Goal: Task Accomplishment & Management: Manage account settings

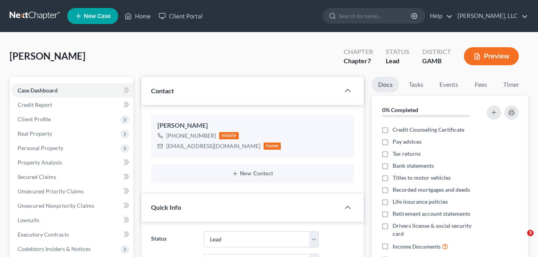
select select "10"
click at [137, 50] on div "Grayer, Kimberly Upgraded Chapter Chapter 7 Status Lead District GAMB Preview" at bounding box center [269, 59] width 519 height 35
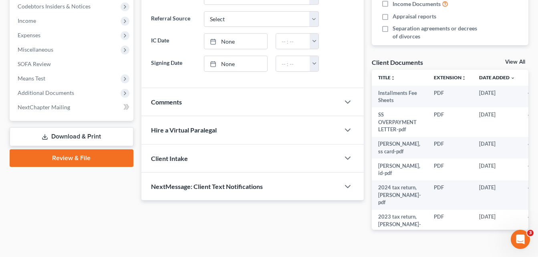
scroll to position [227, 0]
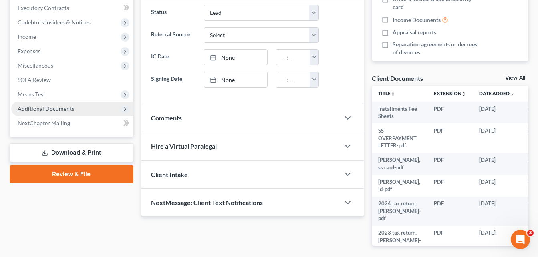
click at [50, 109] on span "Additional Documents" at bounding box center [46, 108] width 57 height 7
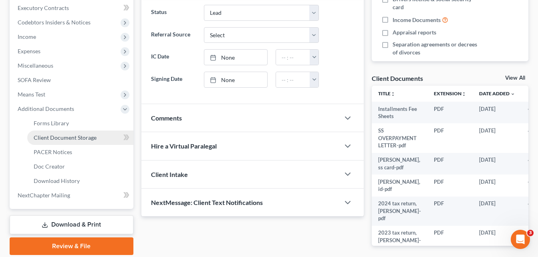
click at [51, 137] on span "Client Document Storage" at bounding box center [65, 137] width 63 height 7
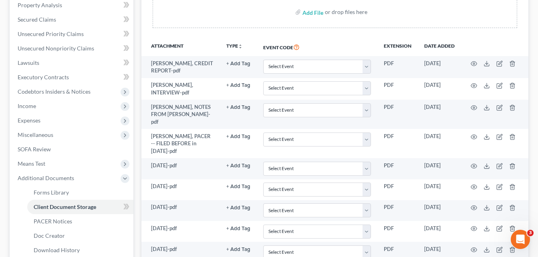
scroll to position [133, 0]
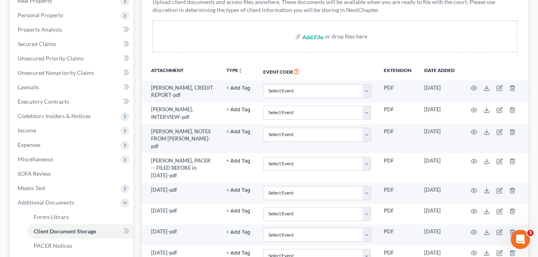
click at [312, 38] on input "file" at bounding box center [312, 36] width 19 height 14
type input "C:\fakepath\kimberly grayer, 2 months stubs.pdf"
click at [137, 165] on div "Forms Library Client Document Storage PACER Notices Doc Creator Download Histor…" at bounding box center [334, 239] width 395 height 590
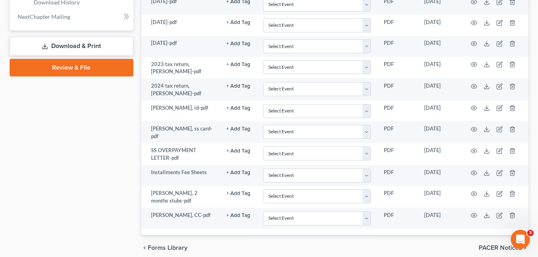
scroll to position [432, 0]
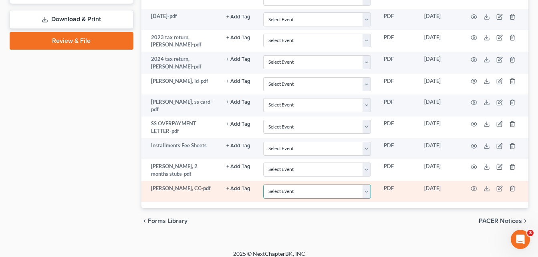
click at [353, 185] on select "Select Event 20 Largest Unsecured Creditors Amended Petition Attachment to Volu…" at bounding box center [317, 192] width 108 height 14
select select "6"
click at [263, 185] on select "Select Event 20 Largest Unsecured Creditors Amended Petition Attachment to Volu…" at bounding box center [317, 192] width 108 height 14
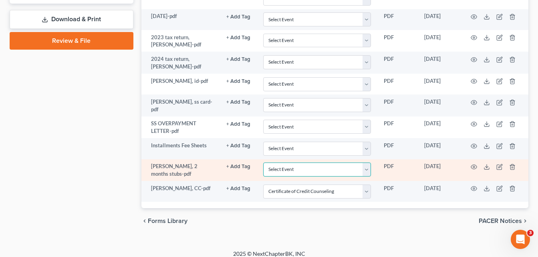
click at [309, 163] on select "Select Event 20 Largest Unsecured Creditors Amended Petition Attachment to Volu…" at bounding box center [317, 170] width 108 height 14
select select "22"
click at [263, 163] on select "Select Event 20 Largest Unsecured Creditors Amended Petition Attachment to Volu…" at bounding box center [317, 170] width 108 height 14
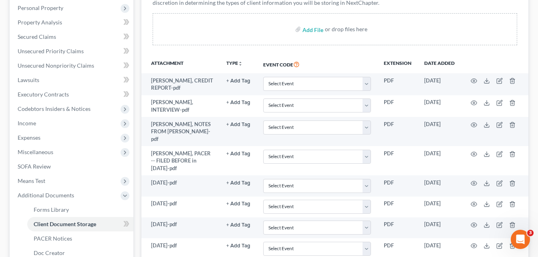
scroll to position [144, 0]
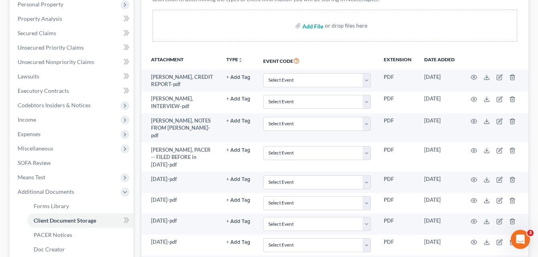
click at [309, 28] on input "file" at bounding box center [312, 25] width 19 height 14
type input "C:\fakepath\8-15-25.pdf"
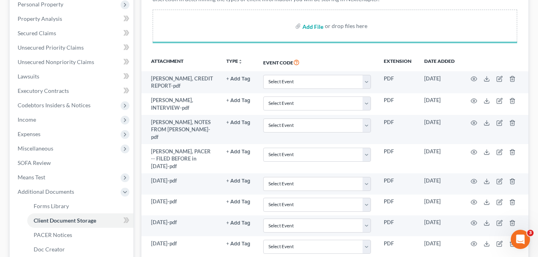
select select "22"
select select "6"
select select "22"
select select "6"
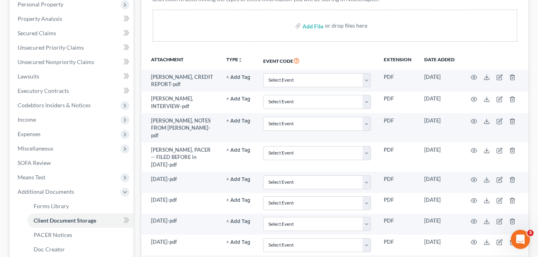
click at [138, 155] on div "Forms Library Client Document Storage PACER Notices Doc Creator Download Histor…" at bounding box center [334, 249] width 395 height 632
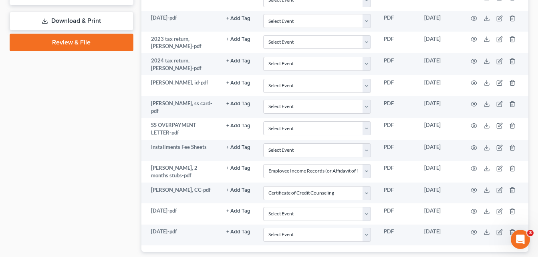
scroll to position [474, 0]
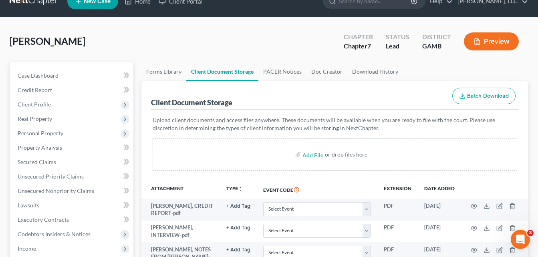
scroll to position [0, 0]
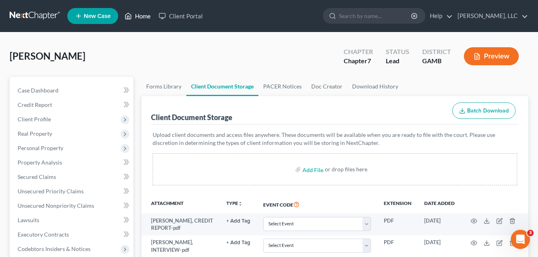
click at [141, 17] on link "Home" at bounding box center [138, 16] width 34 height 14
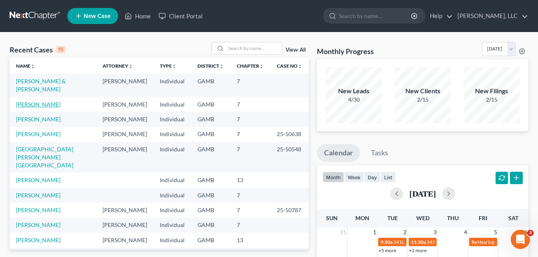
click at [40, 104] on link "[PERSON_NAME]" at bounding box center [38, 104] width 44 height 7
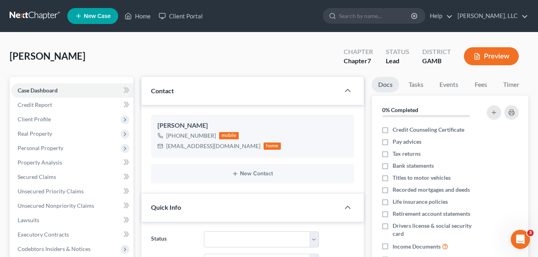
click at [26, 178] on span "Secured Claims" at bounding box center [37, 177] width 38 height 7
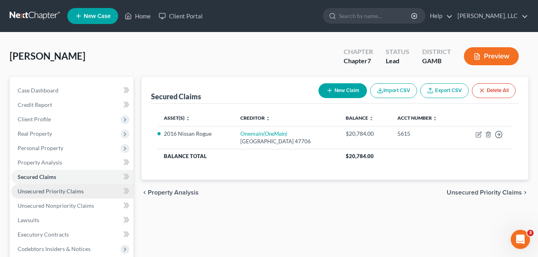
click at [30, 194] on span "Unsecured Priority Claims" at bounding box center [51, 191] width 66 height 7
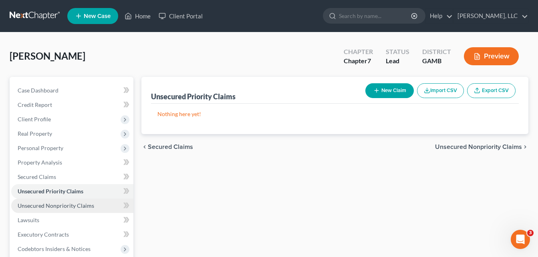
click at [35, 204] on span "Unsecured Nonpriority Claims" at bounding box center [56, 205] width 77 height 7
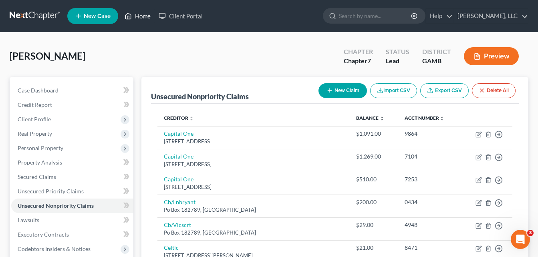
click at [142, 15] on link "Home" at bounding box center [138, 16] width 34 height 14
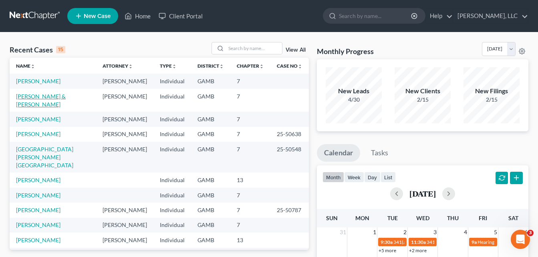
click at [48, 96] on link "[PERSON_NAME] & [PERSON_NAME]" at bounding box center [41, 100] width 50 height 15
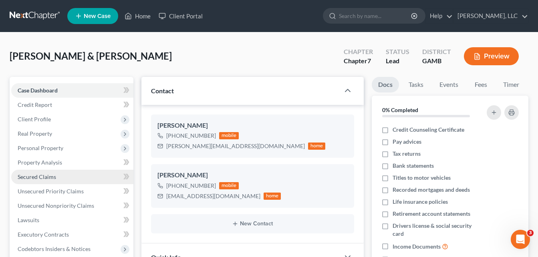
click at [32, 176] on span "Secured Claims" at bounding box center [37, 177] width 38 height 7
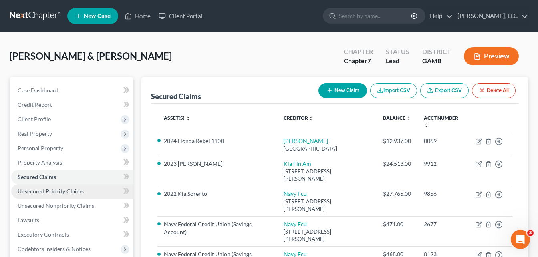
click at [36, 194] on span "Unsecured Priority Claims" at bounding box center [51, 191] width 66 height 7
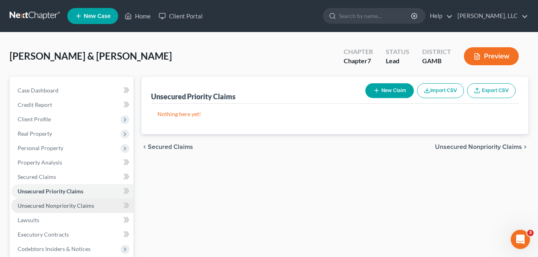
click at [37, 208] on span "Unsecured Nonpriority Claims" at bounding box center [56, 205] width 77 height 7
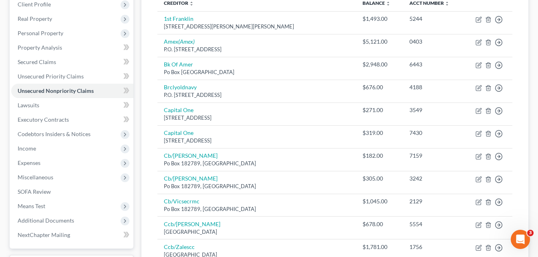
scroll to position [128, 0]
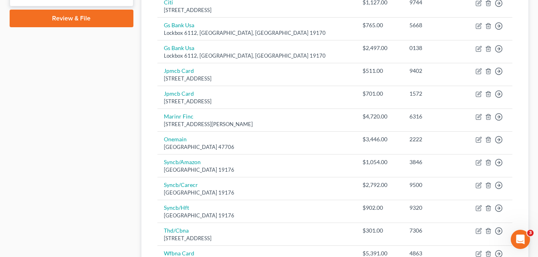
scroll to position [385, 0]
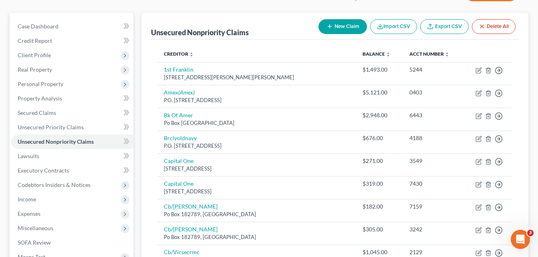
scroll to position [48, 0]
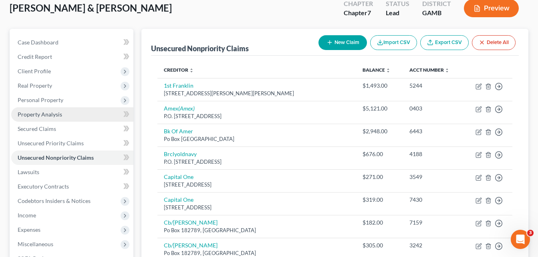
click at [48, 116] on span "Property Analysis" at bounding box center [40, 114] width 44 height 7
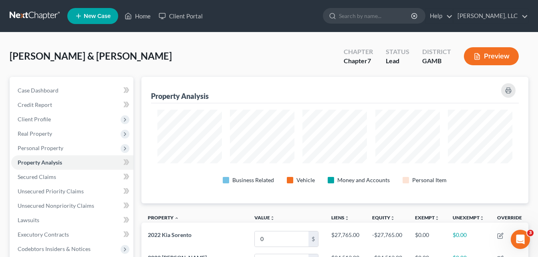
scroll to position [127, 388]
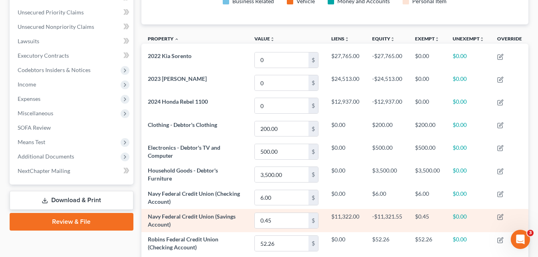
scroll to position [80, 0]
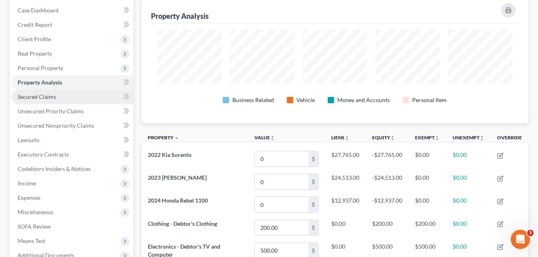
click at [45, 97] on span "Secured Claims" at bounding box center [37, 96] width 38 height 7
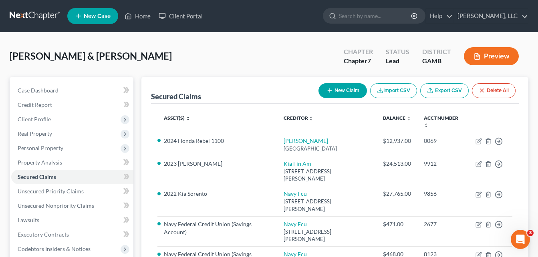
click at [139, 101] on div "Secured Claims New Claim Import CSV Export CSV Delete All Asset(s) expand_more …" at bounding box center [334, 243] width 395 height 333
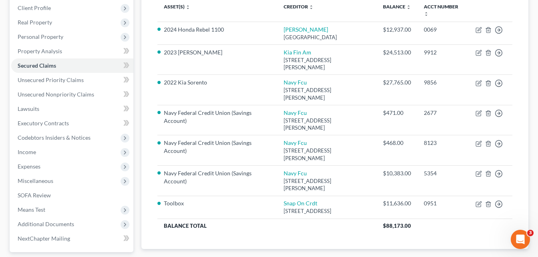
scroll to position [112, 0]
click at [139, 101] on div "Secured Claims New Claim Import CSV Export CSV Delete All Asset(s) expand_more …" at bounding box center [334, 131] width 395 height 333
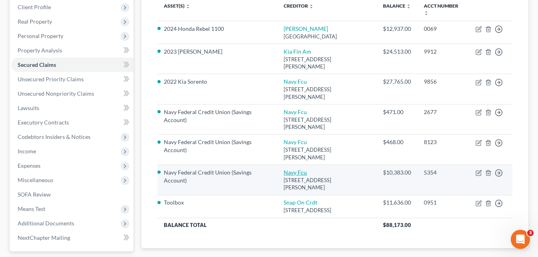
click at [285, 169] on link "Navy Fcu" at bounding box center [295, 172] width 23 height 7
select select "48"
select select "2"
select select "1"
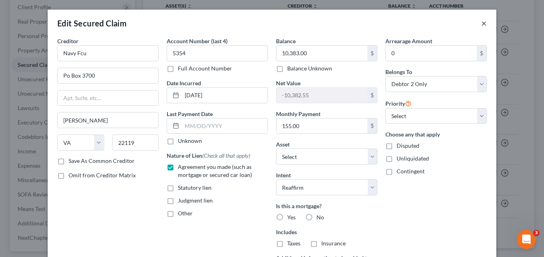
click at [481, 24] on button "×" at bounding box center [484, 23] width 6 height 10
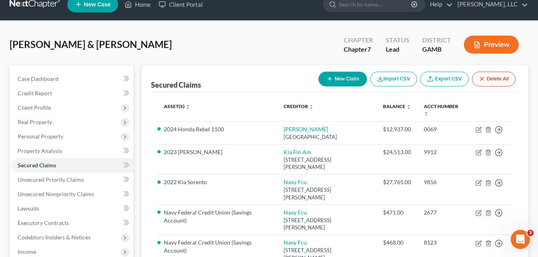
scroll to position [0, 0]
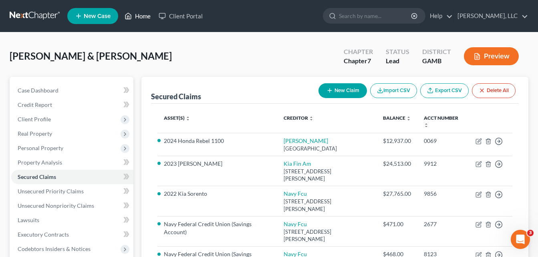
click at [139, 20] on link "Home" at bounding box center [138, 16] width 34 height 14
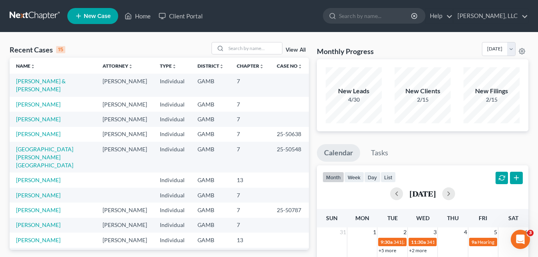
click at [42, 86] on td "[PERSON_NAME] & [PERSON_NAME]" at bounding box center [53, 85] width 87 height 23
click at [37, 83] on link "[PERSON_NAME] & [PERSON_NAME]" at bounding box center [41, 85] width 50 height 15
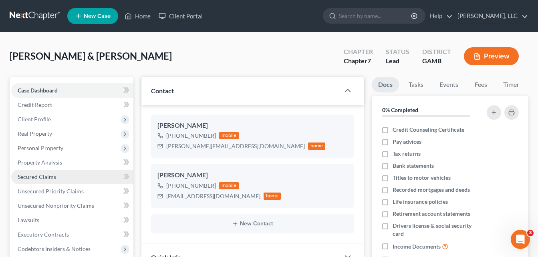
click at [28, 177] on span "Secured Claims" at bounding box center [37, 177] width 38 height 7
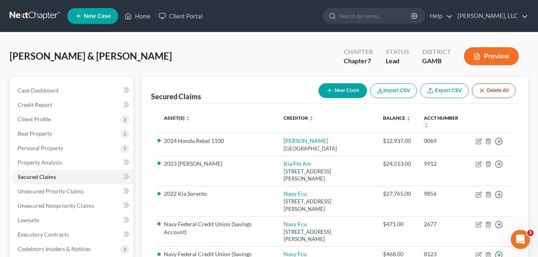
click at [137, 162] on div "Secured Claims New Claim Import CSV Export CSV Delete All Asset(s) expand_more …" at bounding box center [334, 243] width 395 height 333
click at [144, 16] on link "Home" at bounding box center [138, 16] width 34 height 14
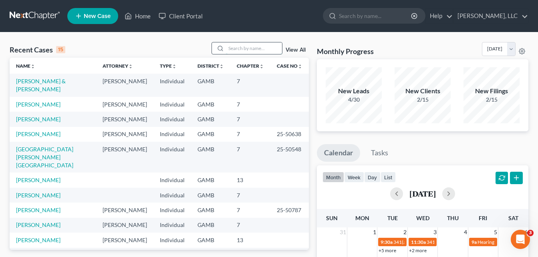
click at [240, 49] on input "search" at bounding box center [254, 48] width 56 height 12
type input "willi"
click at [38, 237] on link "[PERSON_NAME]" at bounding box center [38, 240] width 44 height 7
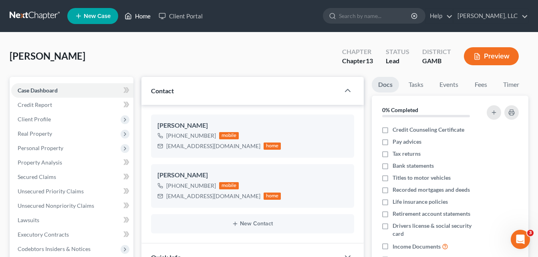
click at [139, 17] on link "Home" at bounding box center [138, 16] width 34 height 14
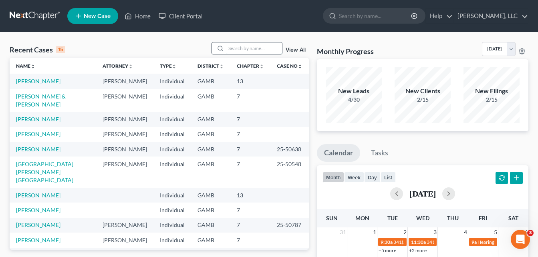
click at [241, 50] on input "search" at bounding box center [254, 48] width 56 height 12
type input "victori"
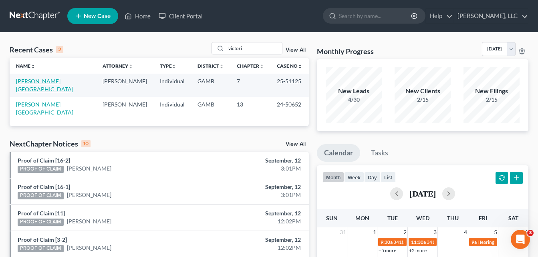
click at [42, 81] on link "[PERSON_NAME][GEOGRAPHIC_DATA]" at bounding box center [44, 85] width 57 height 15
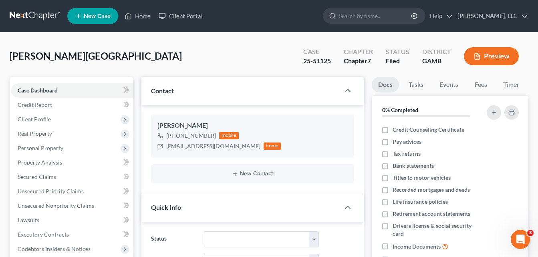
click at [133, 51] on div "Ravenell, Victoria Upgraded Case 25-51125 Chapter Chapter 7 Status Filed Distri…" at bounding box center [269, 59] width 519 height 35
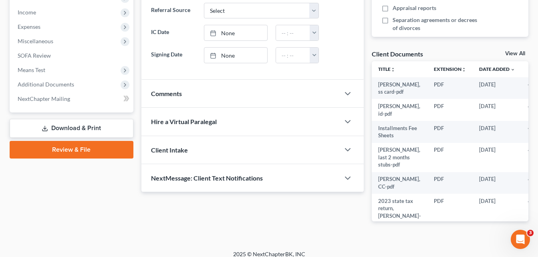
scroll to position [259, 0]
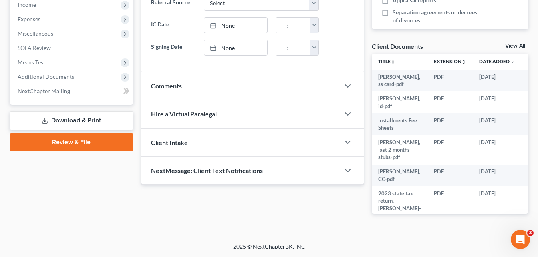
drag, startPoint x: 161, startPoint y: 86, endPoint x: 155, endPoint y: 91, distance: 8.0
click at [161, 86] on span "Comments" at bounding box center [166, 86] width 31 height 8
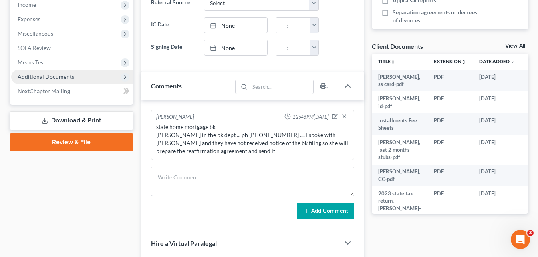
click at [52, 77] on span "Additional Documents" at bounding box center [46, 76] width 57 height 7
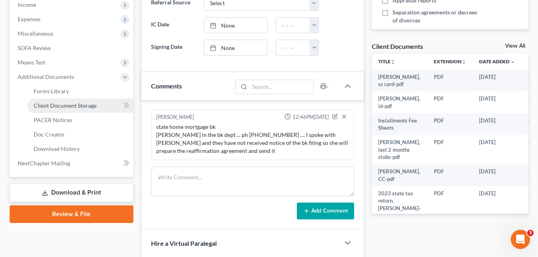
click at [50, 107] on span "Client Document Storage" at bounding box center [65, 105] width 63 height 7
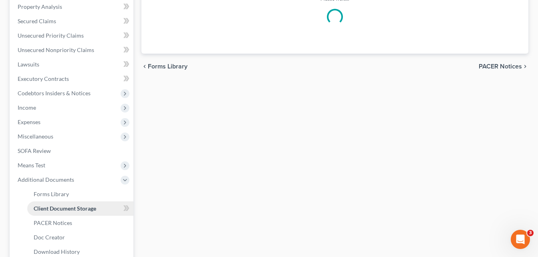
scroll to position [44, 0]
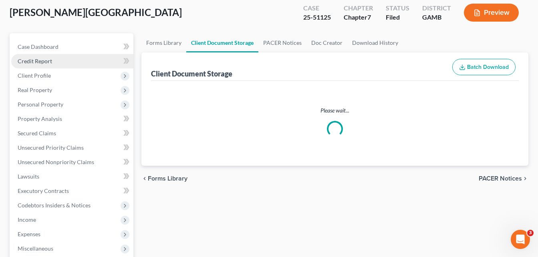
select select "6"
select select "22"
select select "26"
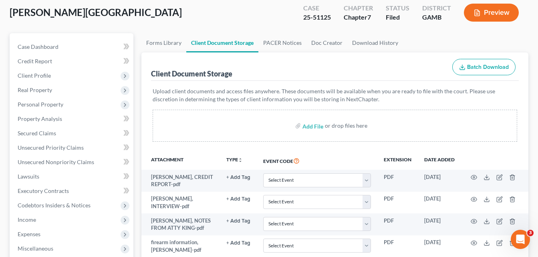
scroll to position [0, 0]
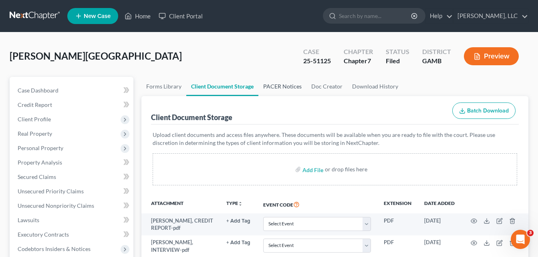
click at [270, 86] on link "PACER Notices" at bounding box center [282, 86] width 48 height 19
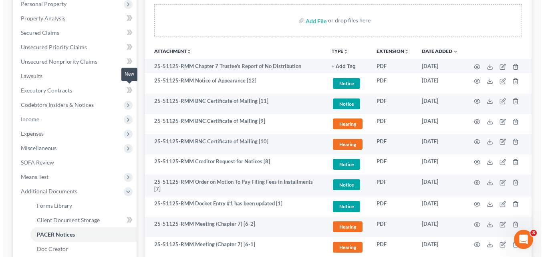
scroll to position [160, 0]
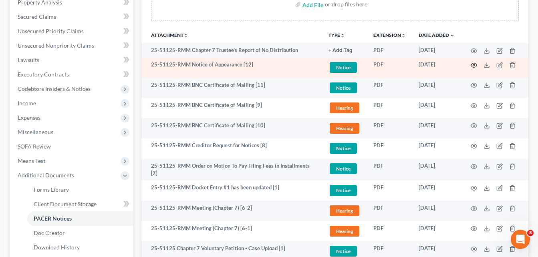
click at [476, 65] on icon "button" at bounding box center [474, 65] width 6 height 6
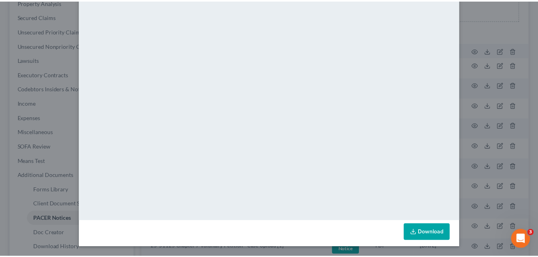
scroll to position [0, 0]
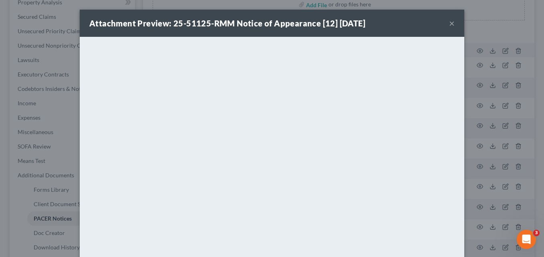
click at [450, 24] on button "×" at bounding box center [452, 23] width 6 height 10
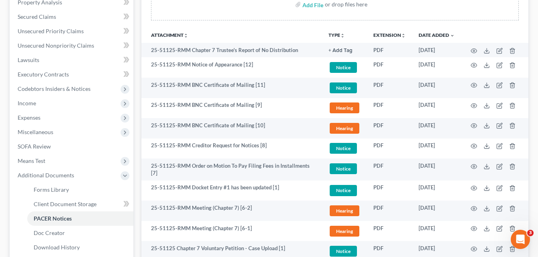
click at [139, 26] on div "Forms Library Client Document Storage PACER Notices Doc Creator Download Histor…" at bounding box center [334, 143] width 395 height 452
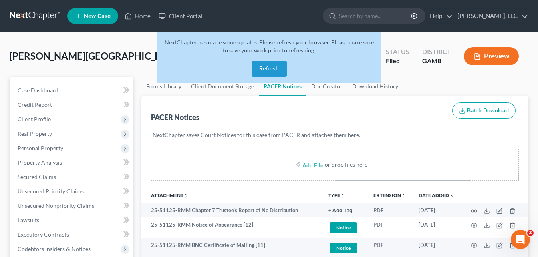
click at [274, 70] on button "Refresh" at bounding box center [269, 69] width 35 height 16
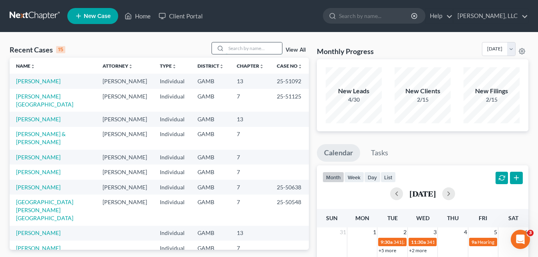
click at [243, 50] on input "search" at bounding box center [254, 48] width 56 height 12
